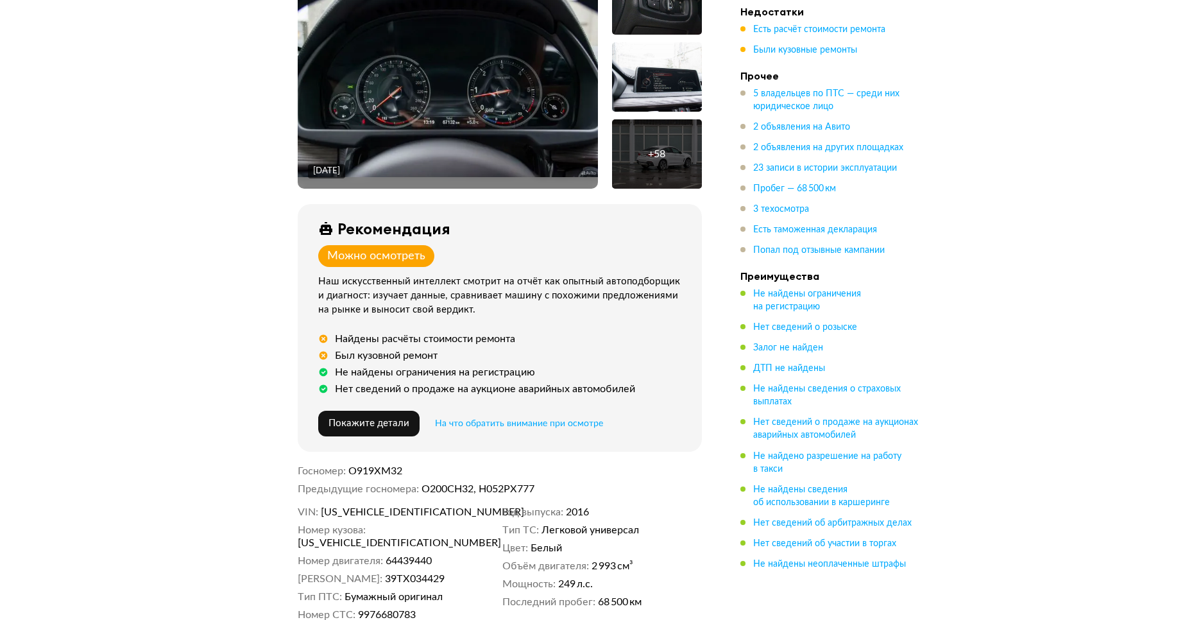
scroll to position [279, 0]
click at [378, 420] on span "Покажите детали" at bounding box center [363, 423] width 81 height 10
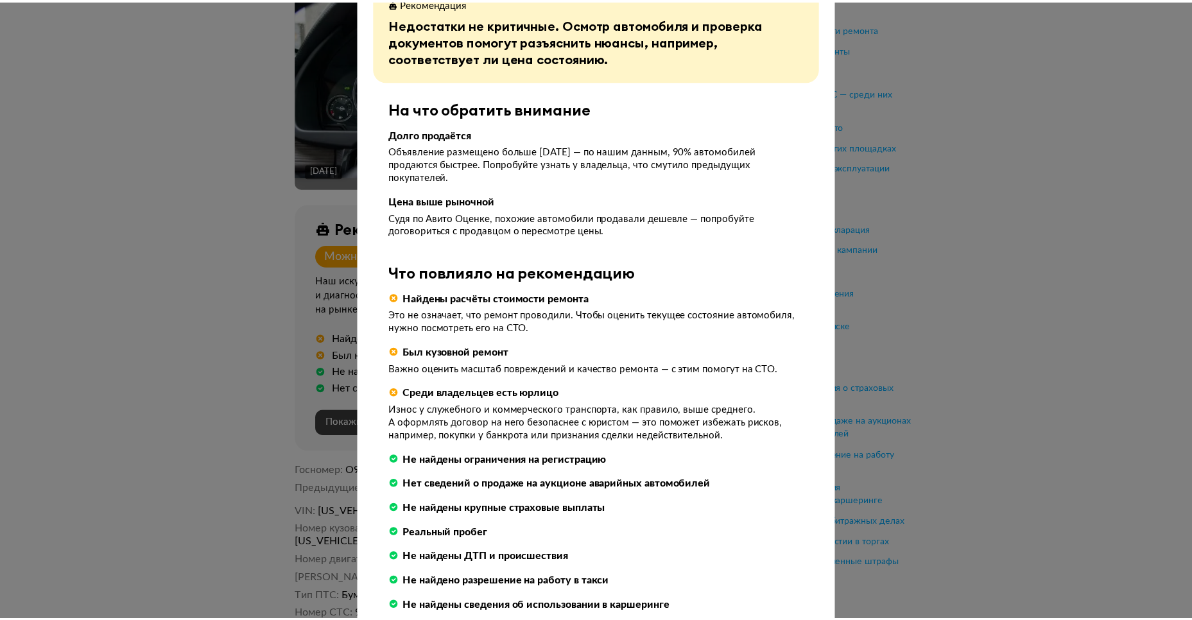
scroll to position [125, 0]
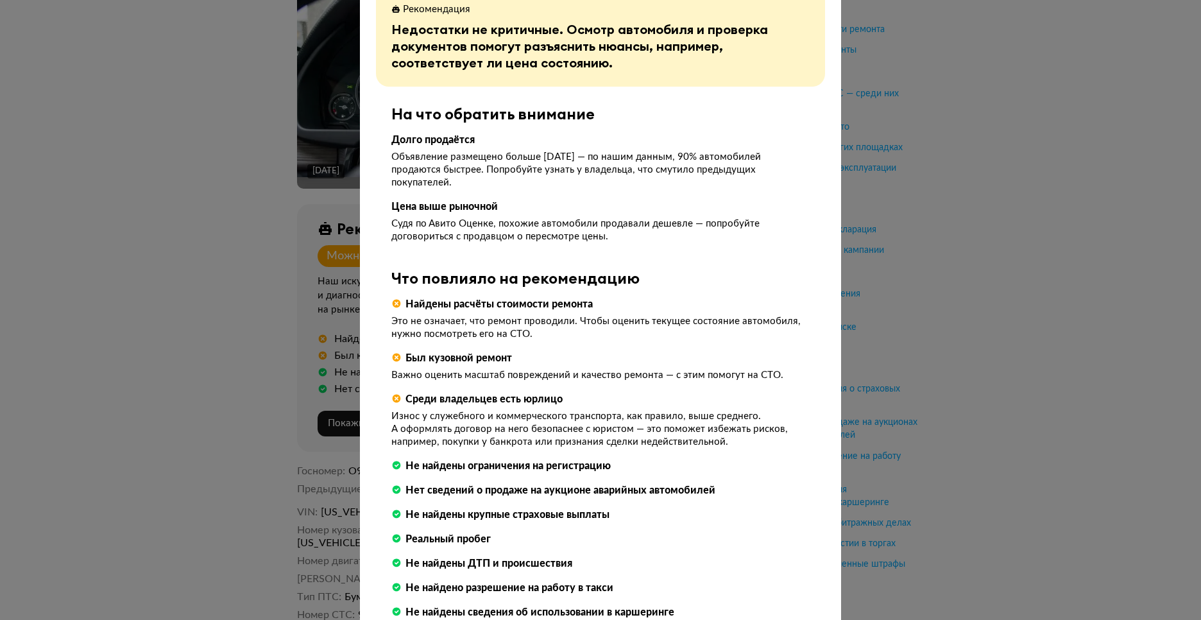
click at [839, 382] on div at bounding box center [600, 185] width 1201 height 620
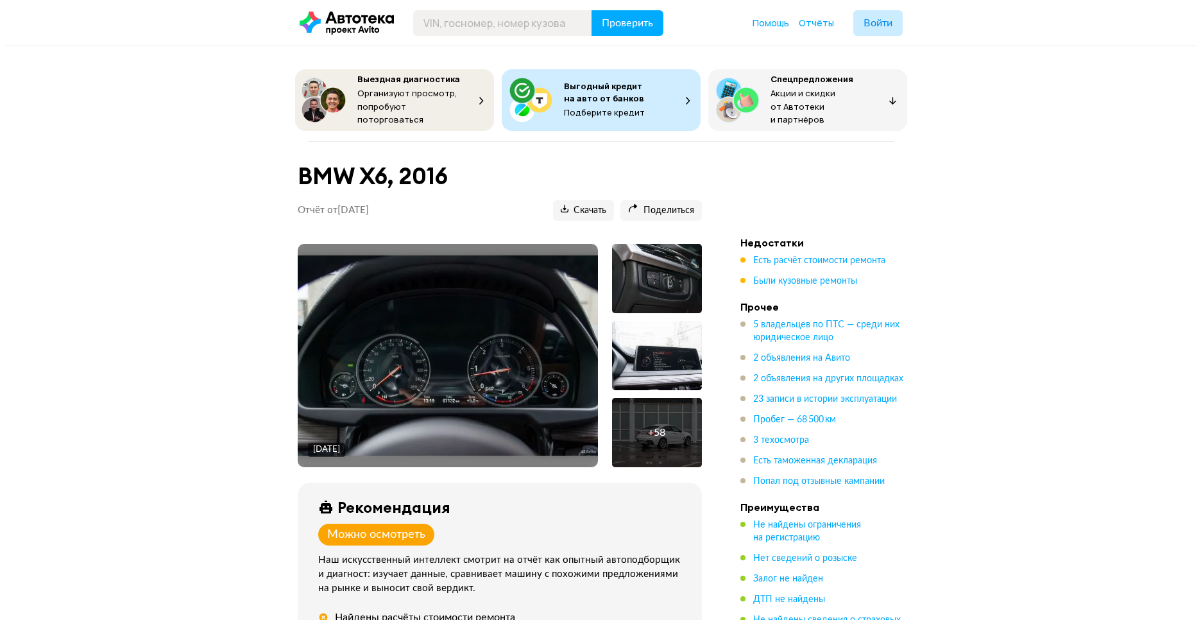
scroll to position [0, 0]
click at [429, 367] on img at bounding box center [443, 355] width 300 height 200
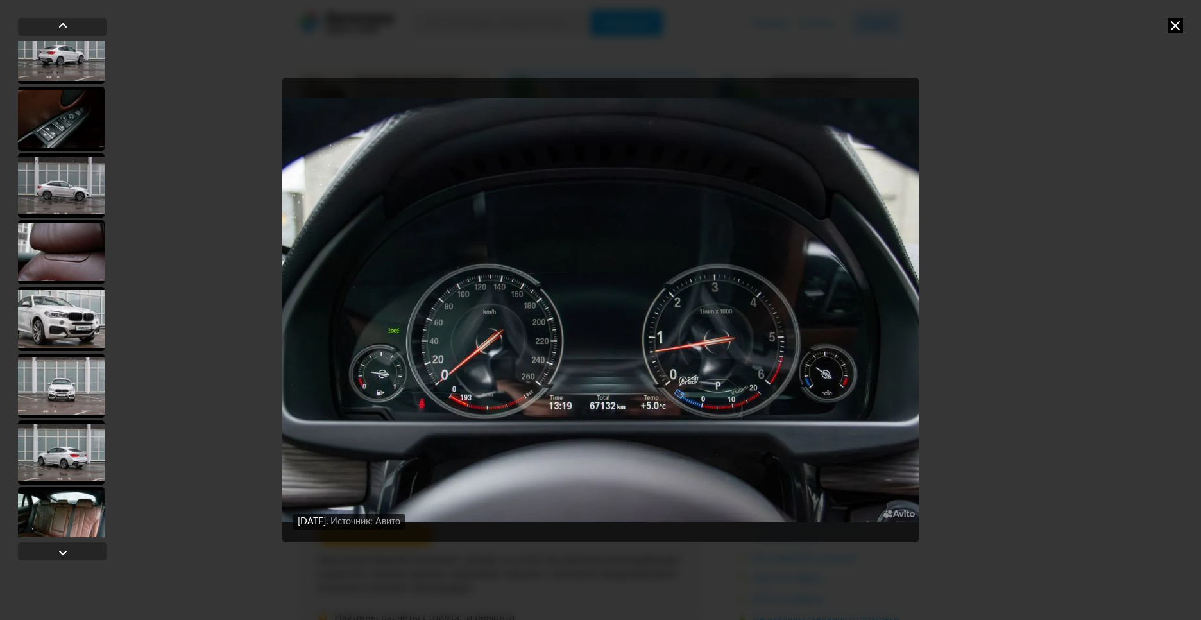
scroll to position [372, 0]
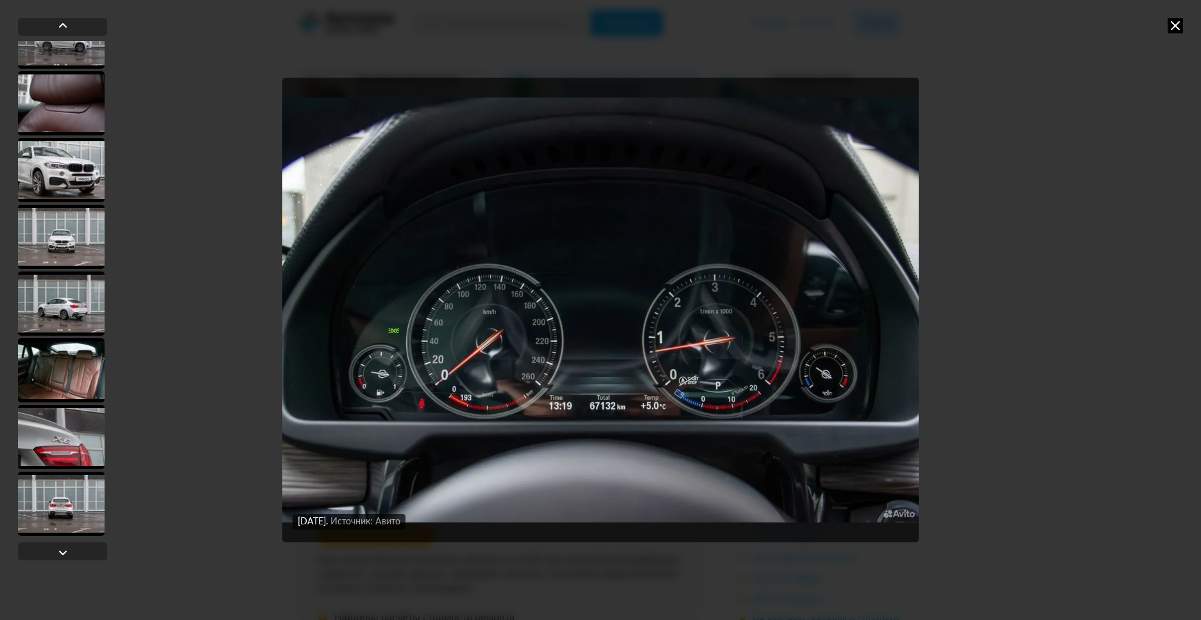
click at [69, 511] on div at bounding box center [61, 504] width 87 height 64
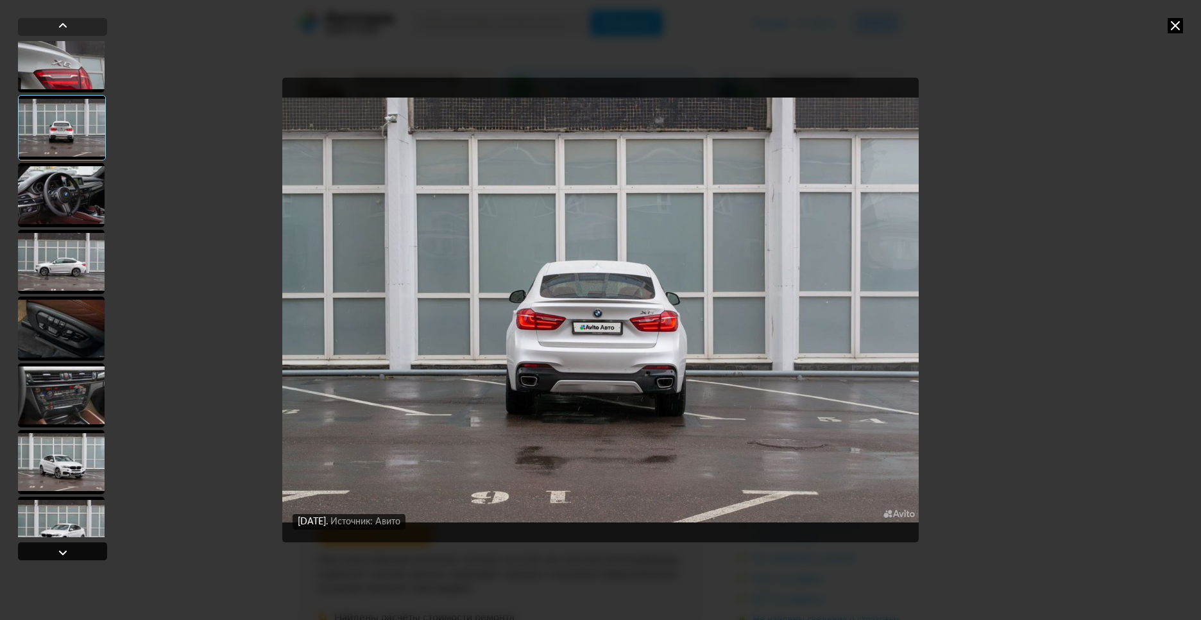
scroll to position [817, 0]
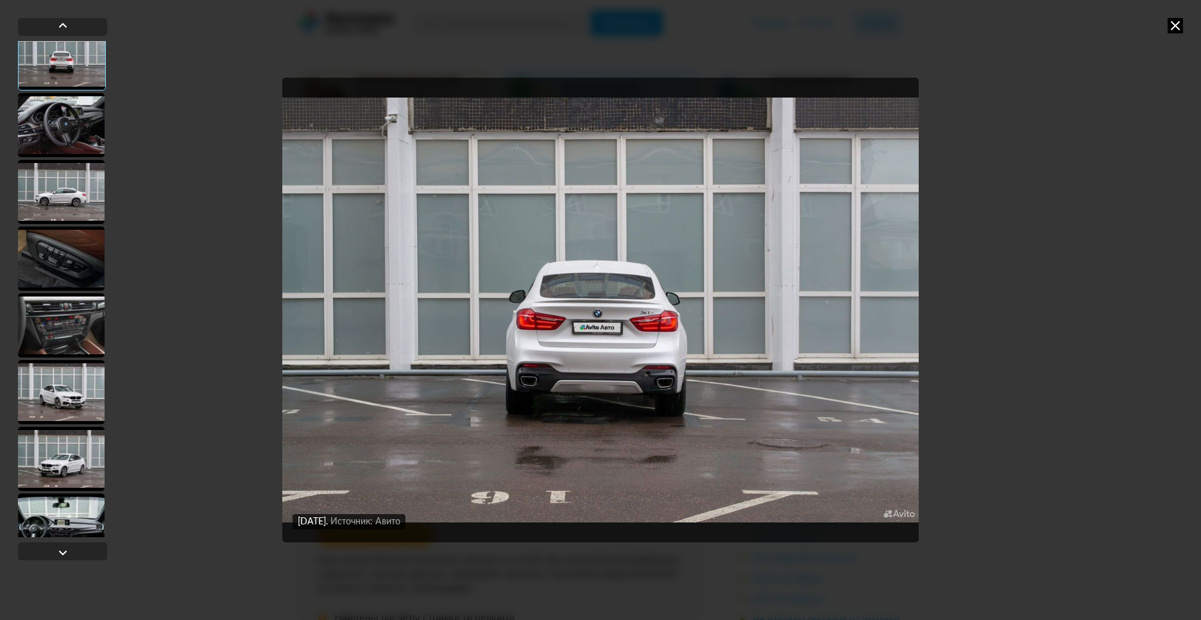
click at [65, 338] on div at bounding box center [61, 325] width 87 height 64
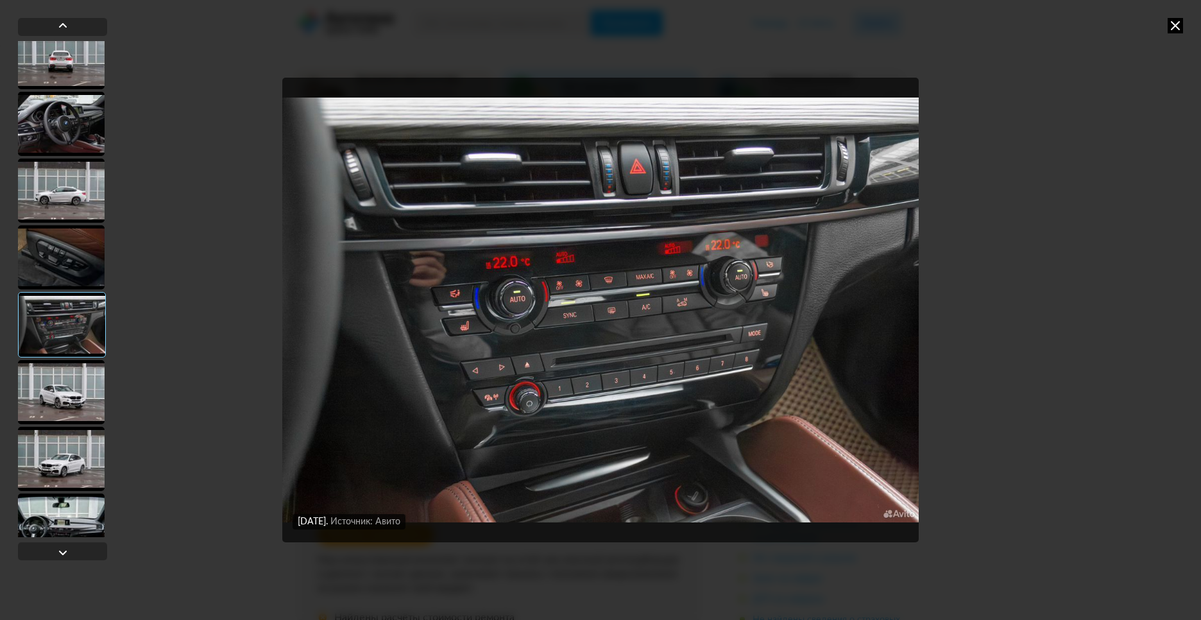
click at [73, 262] on div at bounding box center [61, 257] width 87 height 64
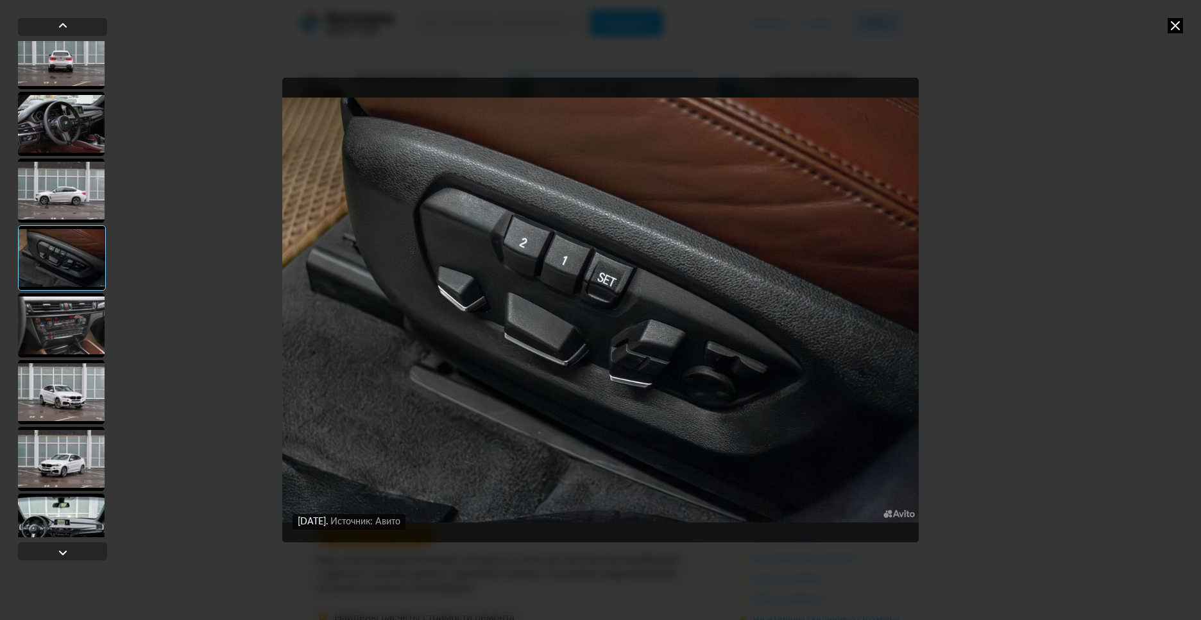
click at [64, 402] on div at bounding box center [61, 392] width 87 height 64
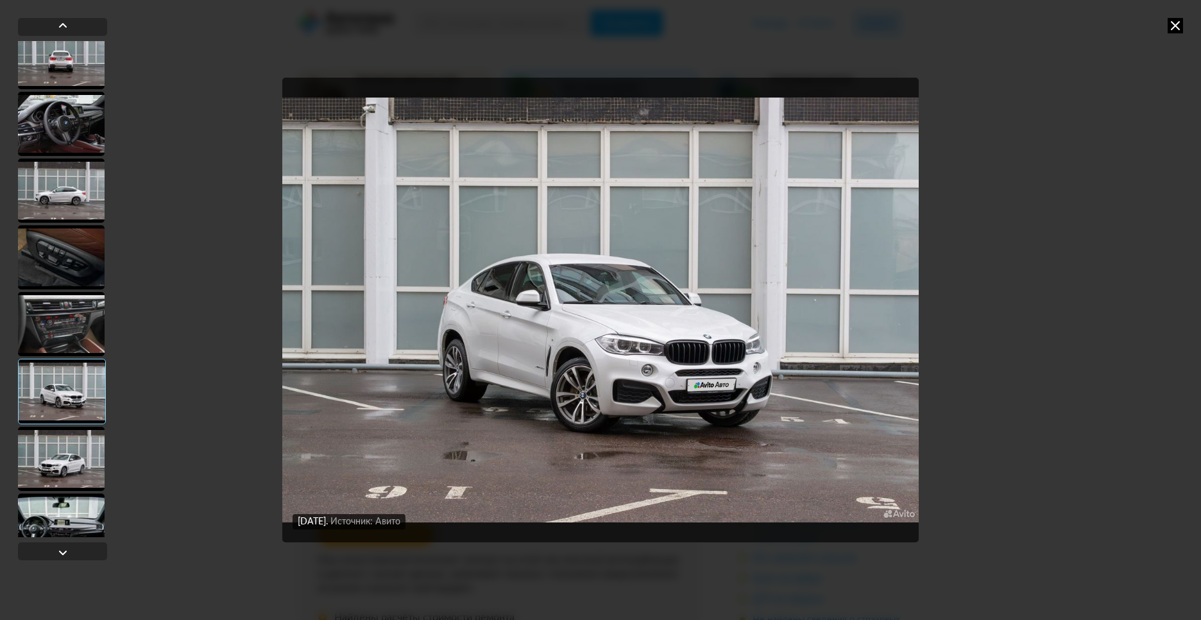
click at [65, 467] on div at bounding box center [61, 459] width 87 height 64
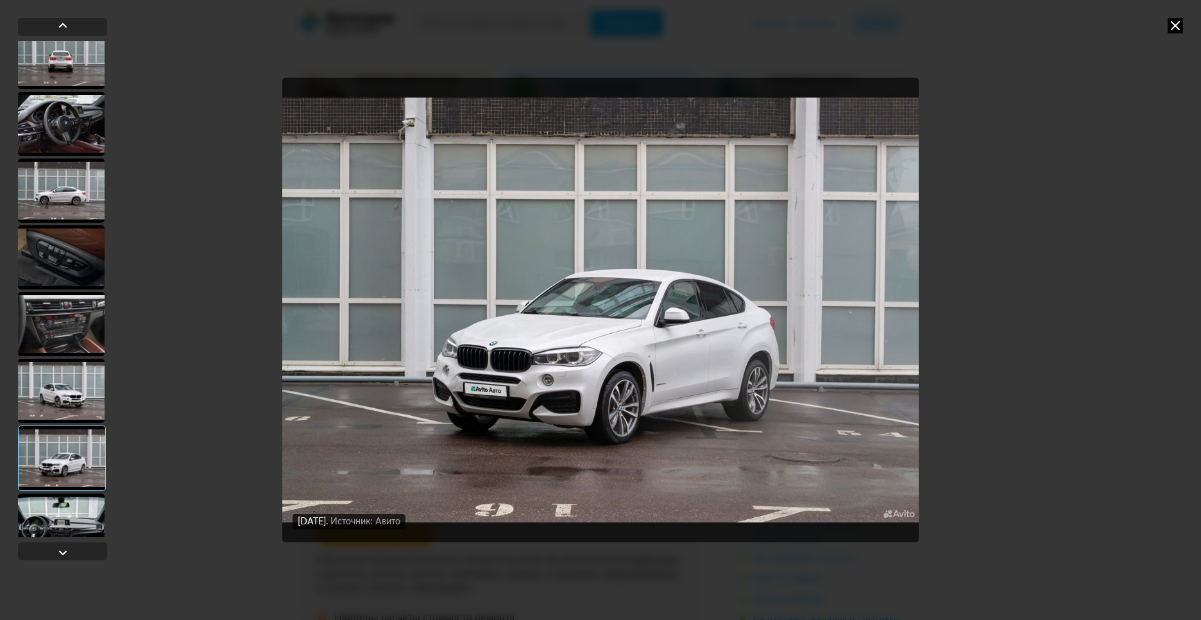
click at [64, 503] on div at bounding box center [61, 526] width 87 height 64
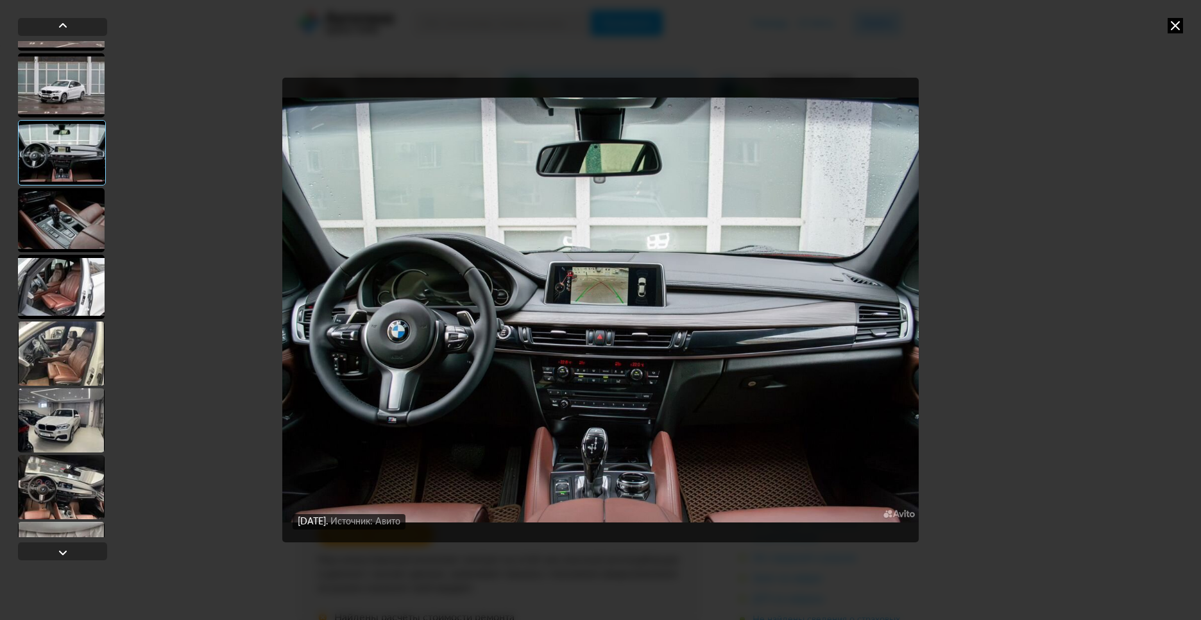
scroll to position [1338, 0]
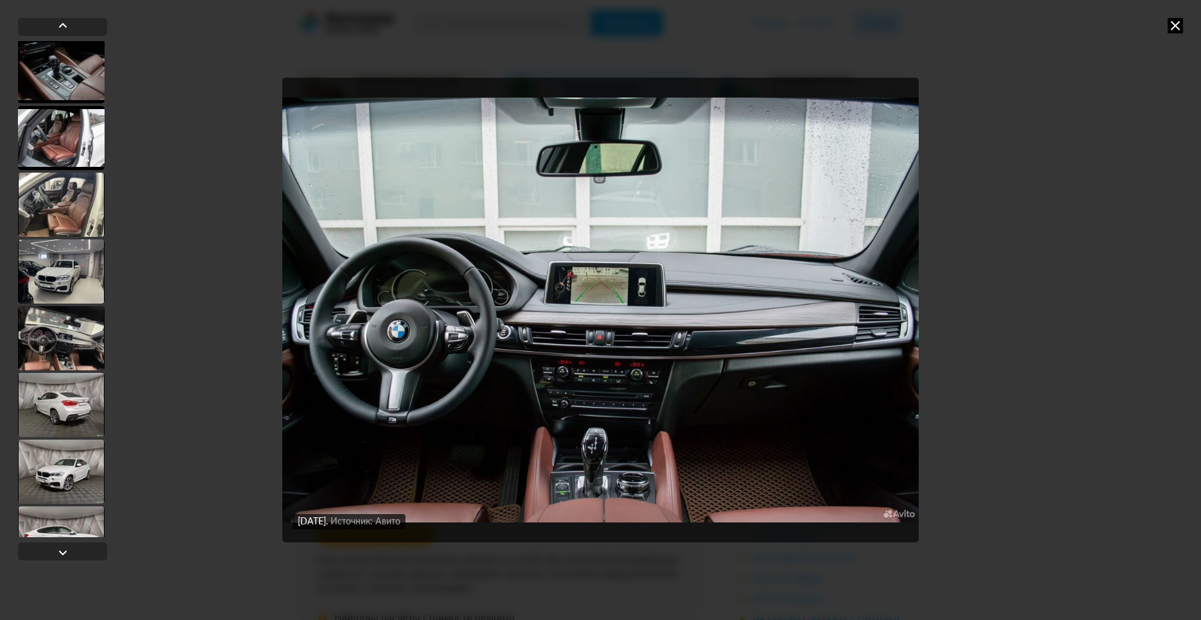
click at [73, 413] on div at bounding box center [61, 405] width 87 height 64
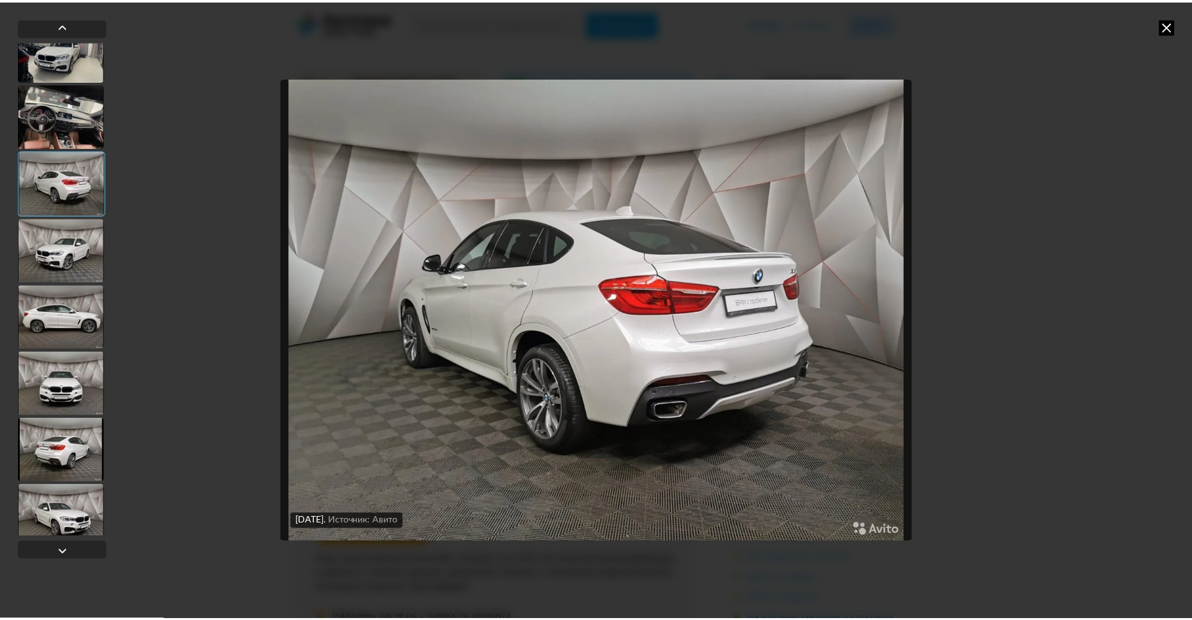
scroll to position [1559, 0]
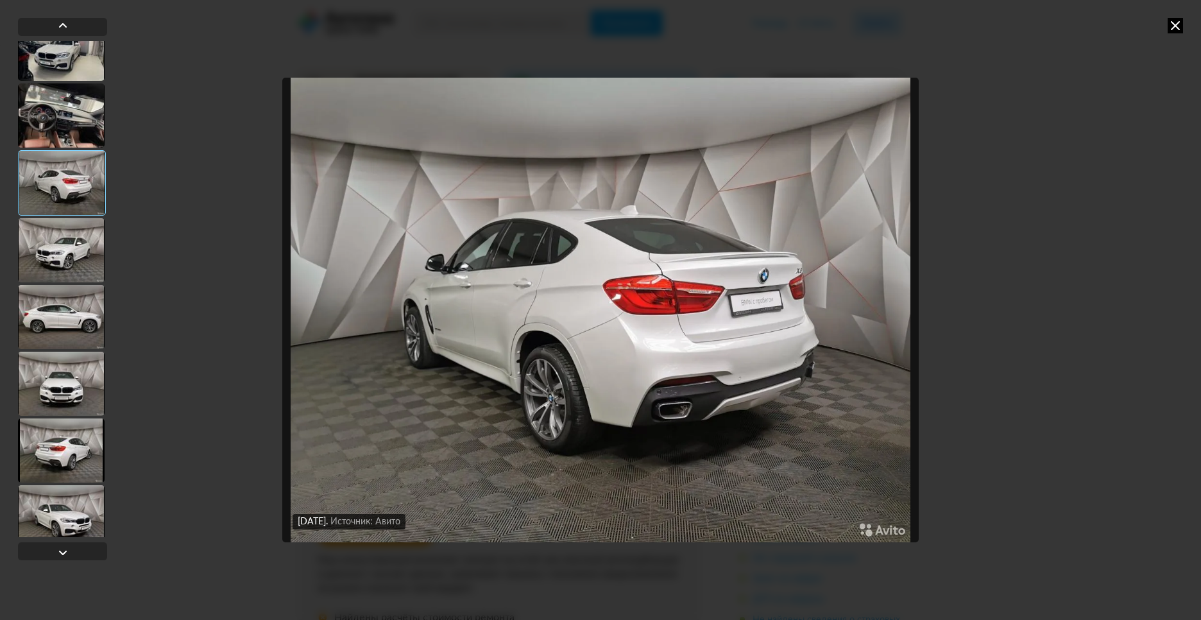
click at [72, 463] on div at bounding box center [61, 450] width 87 height 64
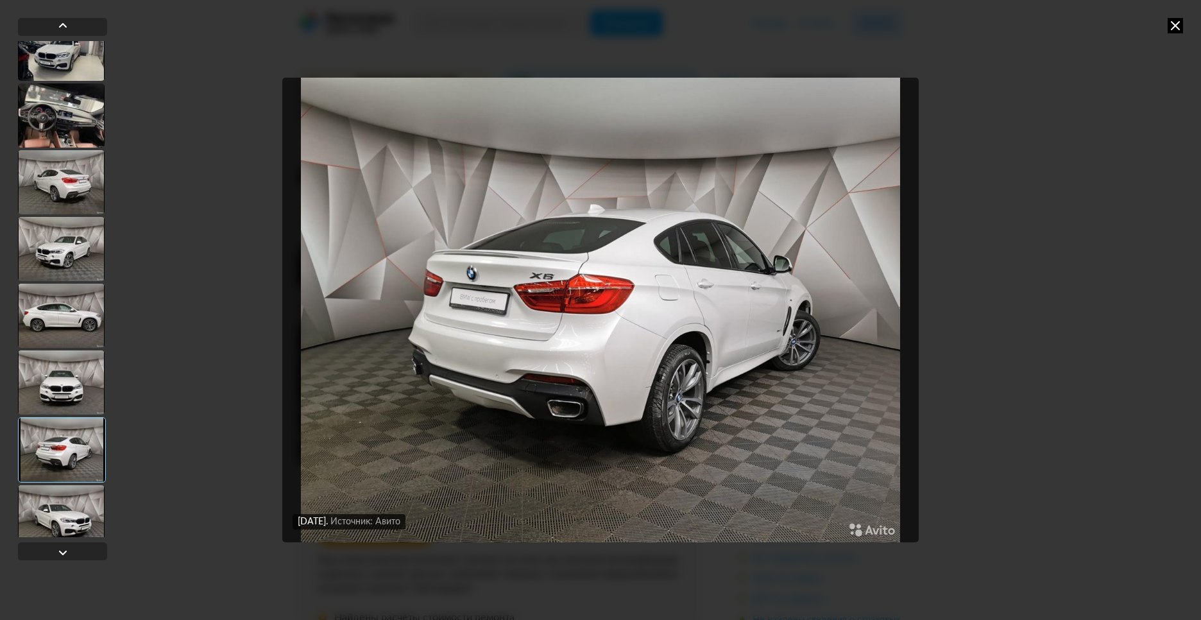
drag, startPoint x: 1177, startPoint y: 30, endPoint x: 1162, endPoint y: 0, distance: 33.6
click at [1176, 30] on icon at bounding box center [1175, 25] width 15 height 15
